Goal: Check status: Check status

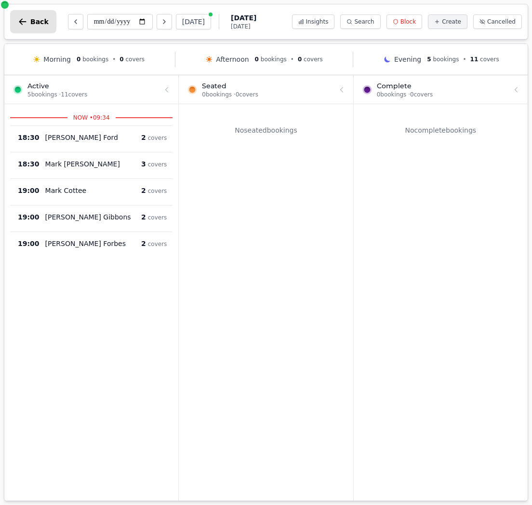
click at [33, 19] on span "Back" at bounding box center [39, 21] width 18 height 7
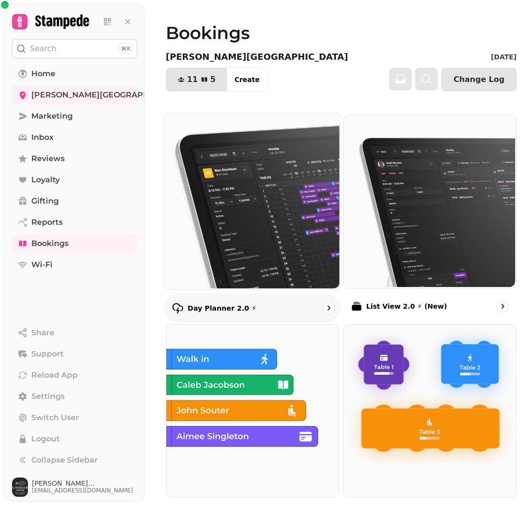
click at [239, 223] on img at bounding box center [251, 200] width 176 height 176
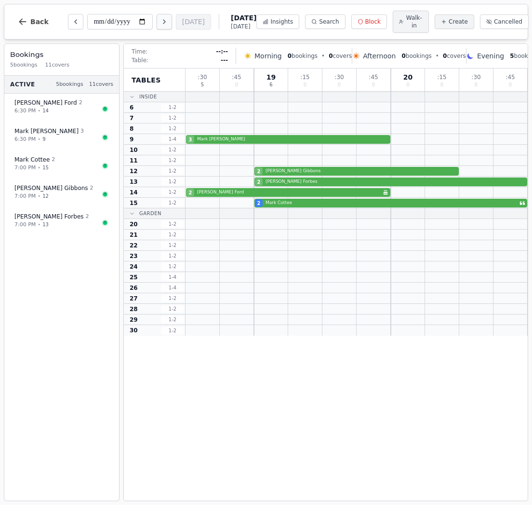
click at [161, 23] on icon "Next day" at bounding box center [165, 22] width 8 height 8
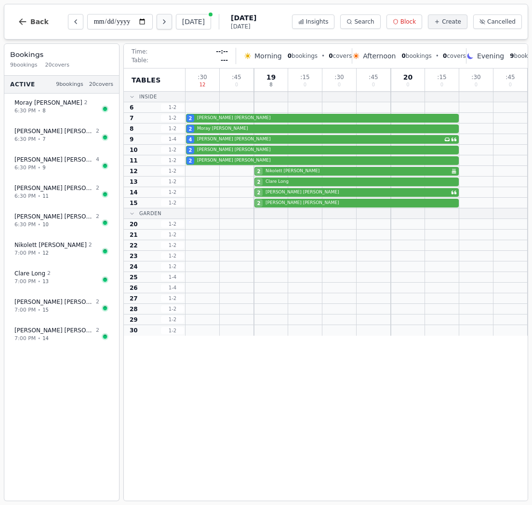
click at [161, 23] on icon "Next day" at bounding box center [165, 22] width 8 height 8
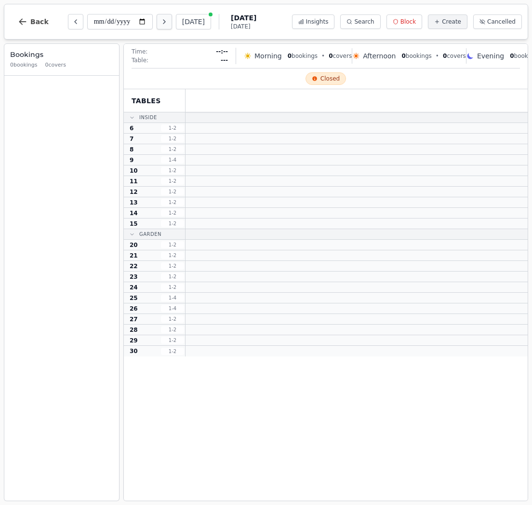
click at [161, 23] on icon "Next day" at bounding box center [165, 22] width 8 height 8
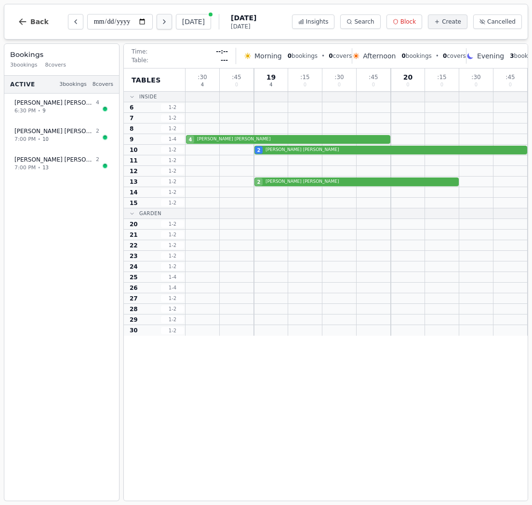
click at [161, 23] on icon "Next day" at bounding box center [165, 22] width 8 height 8
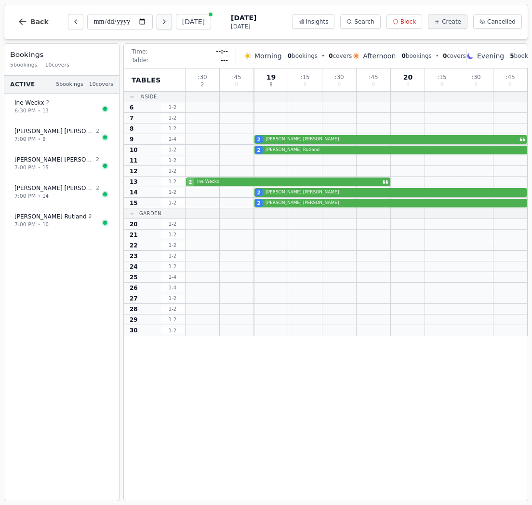
click at [161, 23] on icon "Next day" at bounding box center [165, 22] width 8 height 8
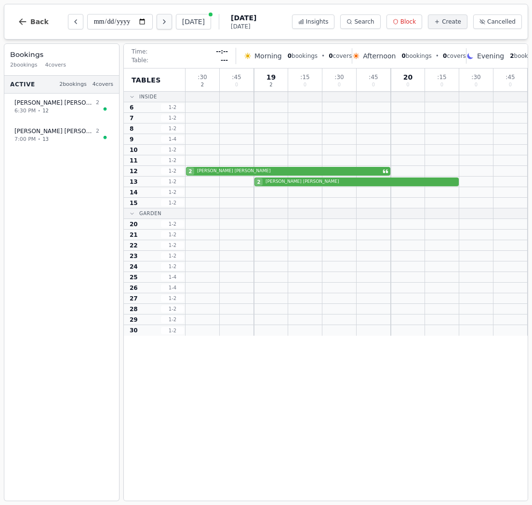
click at [161, 23] on icon "Next day" at bounding box center [165, 22] width 8 height 8
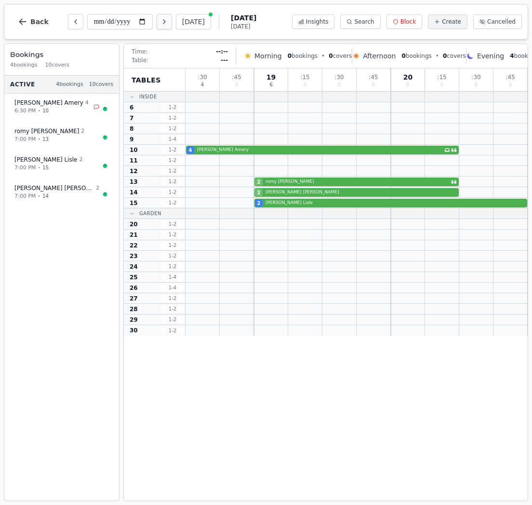
click at [161, 23] on icon "Next day" at bounding box center [165, 22] width 8 height 8
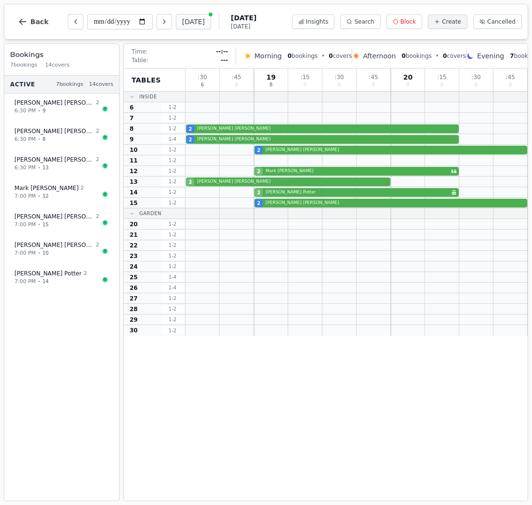
click at [176, 21] on button "[DATE]" at bounding box center [193, 21] width 35 height 15
type input "**********"
